Goal: Information Seeking & Learning: Understand process/instructions

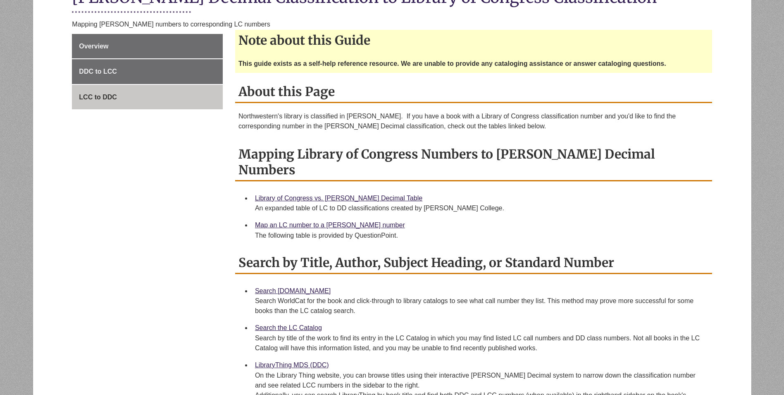
scroll to position [207, 0]
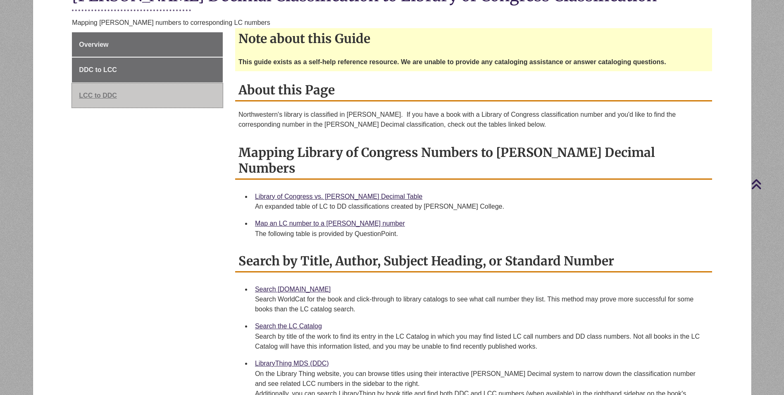
click at [96, 99] on link "LCC to DDC" at bounding box center [147, 95] width 151 height 25
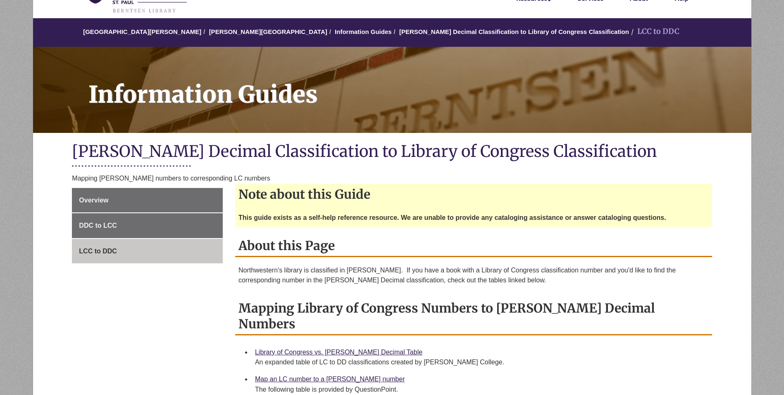
scroll to position [165, 0]
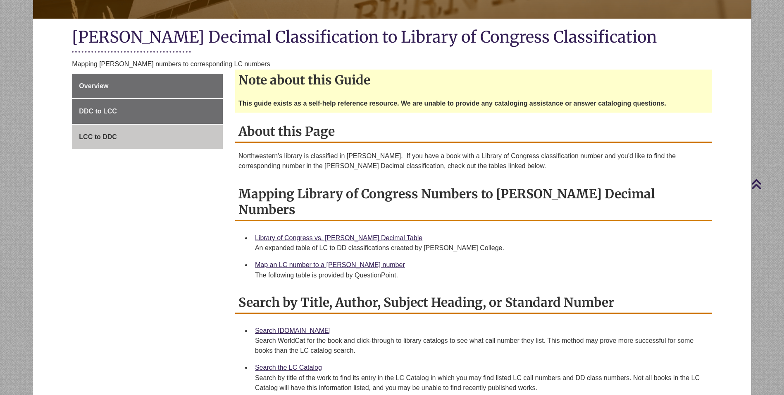
click at [319, 232] on div "Library of Congress vs. Dewey Decimal Table An expanded table of LC to DD class…" at bounding box center [480, 242] width 451 height 21
click at [326, 234] on link "Library of Congress vs. [PERSON_NAME] Decimal Table" at bounding box center [338, 237] width 167 height 7
click at [320, 261] on link "Map an LC number to a [PERSON_NAME] number" at bounding box center [330, 264] width 150 height 7
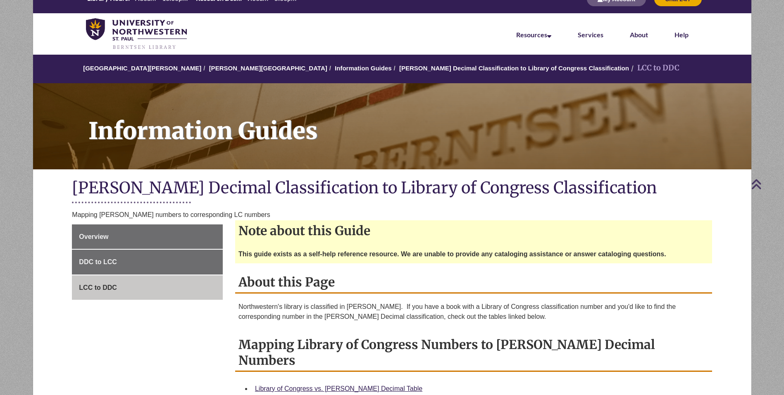
scroll to position [0, 0]
